Goal: Transaction & Acquisition: Purchase product/service

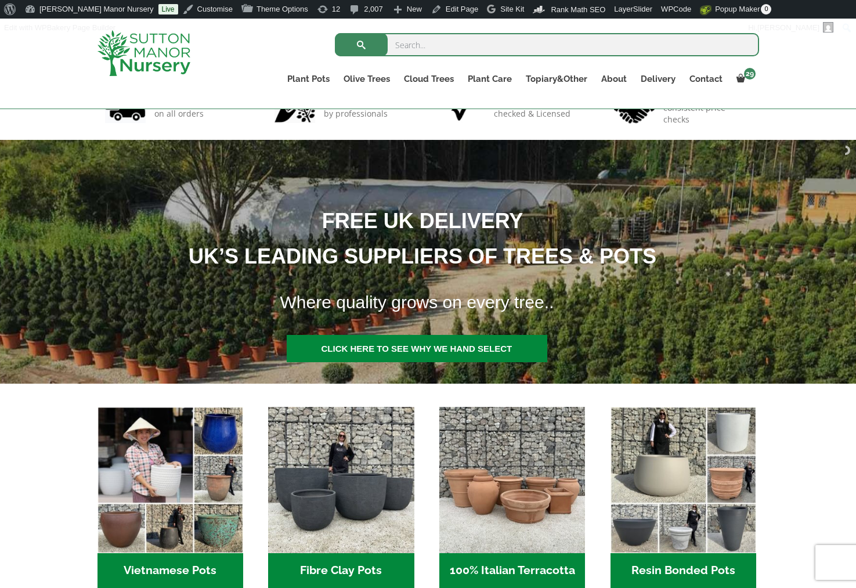
scroll to position [290, 0]
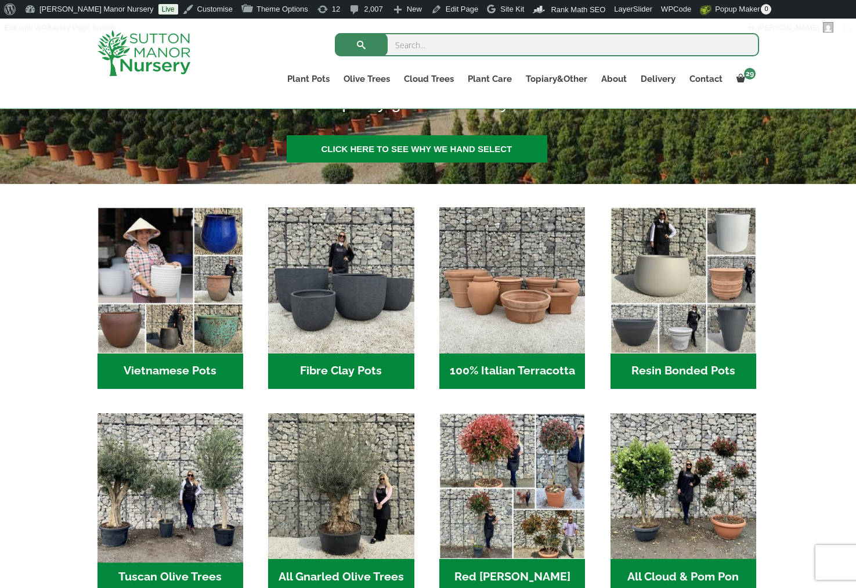
click at [137, 520] on img "Visit product category Tuscan Olive Trees" at bounding box center [169, 485] width 153 height 153
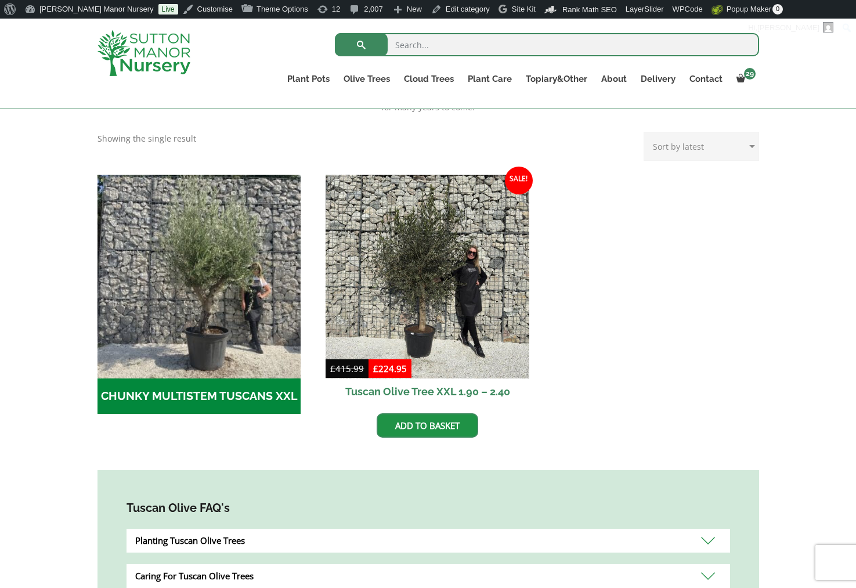
click at [445, 32] on form "Search for:" at bounding box center [547, 47] width 424 height 35
click at [447, 40] on input "search" at bounding box center [547, 44] width 424 height 23
type input "christmas tree"
click at [335, 33] on button "submit" at bounding box center [361, 44] width 53 height 23
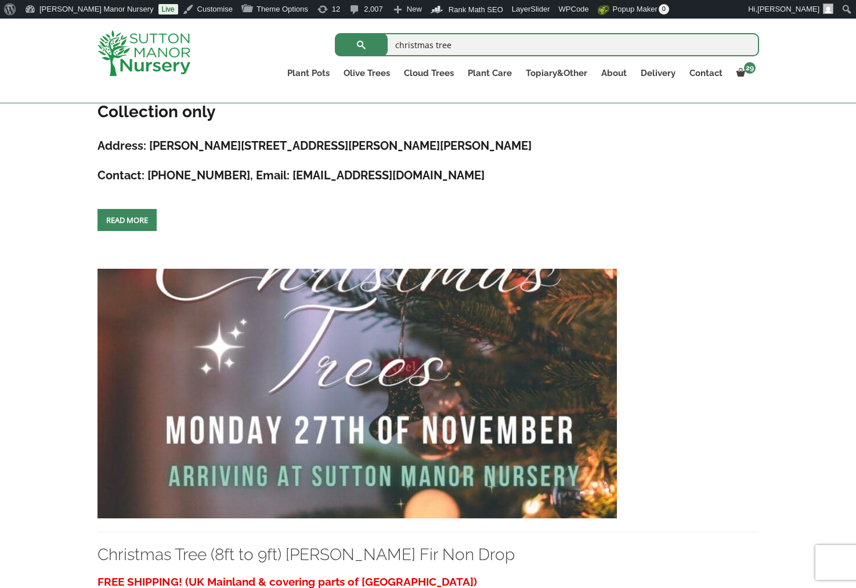
scroll to position [1740, 0]
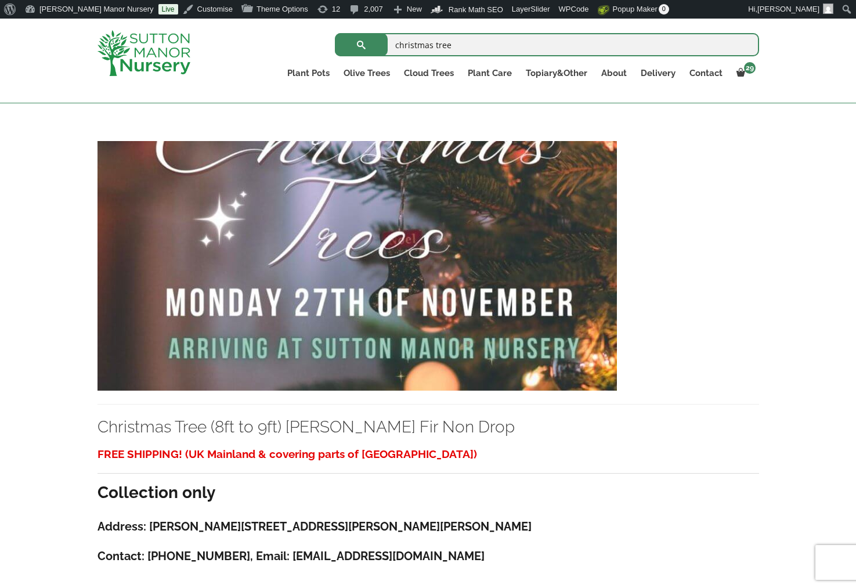
click at [396, 311] on img at bounding box center [356, 265] width 519 height 249
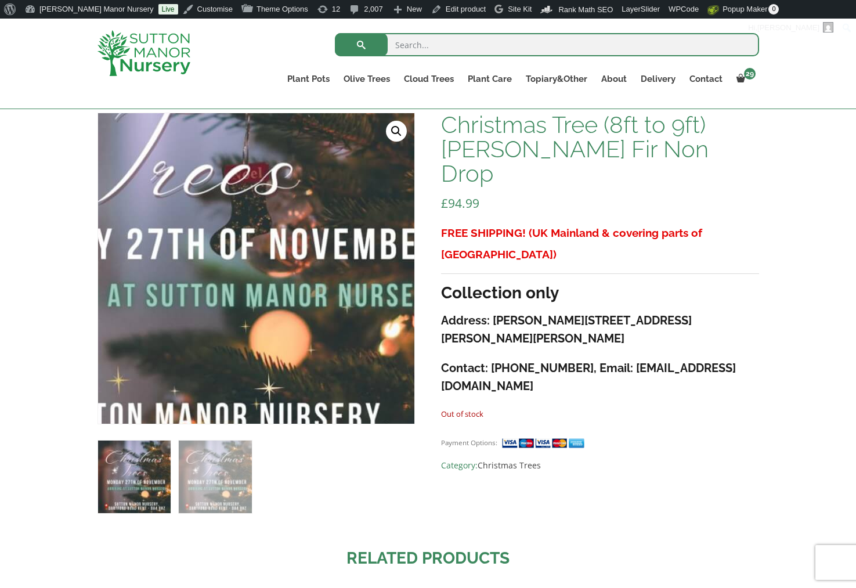
scroll to position [153, 0]
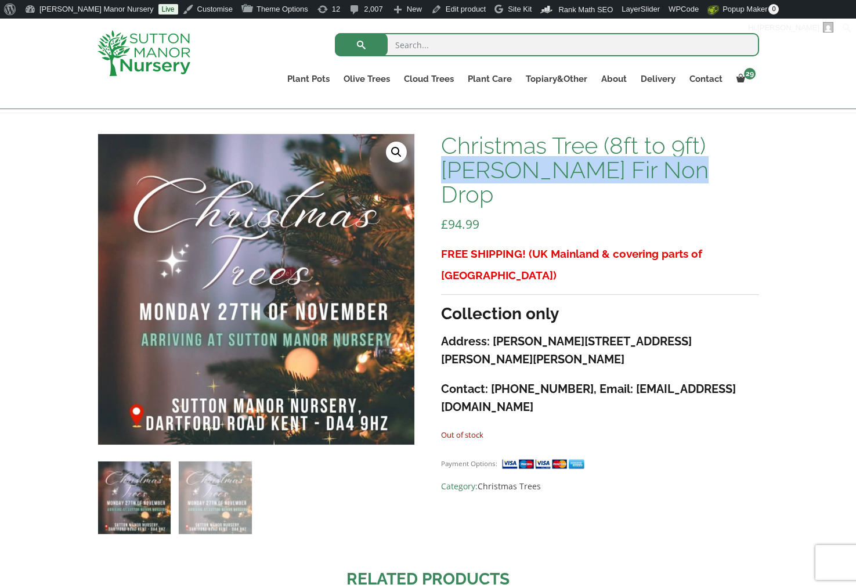
drag, startPoint x: 702, startPoint y: 170, endPoint x: 447, endPoint y: 168, distance: 254.6
click at [447, 168] on h1 "Christmas Tree (8ft to 9ft) [PERSON_NAME] Fir Non Drop" at bounding box center [599, 169] width 317 height 73
copy h1 "[PERSON_NAME] Fir Non Drop"
